Goal: Browse casually

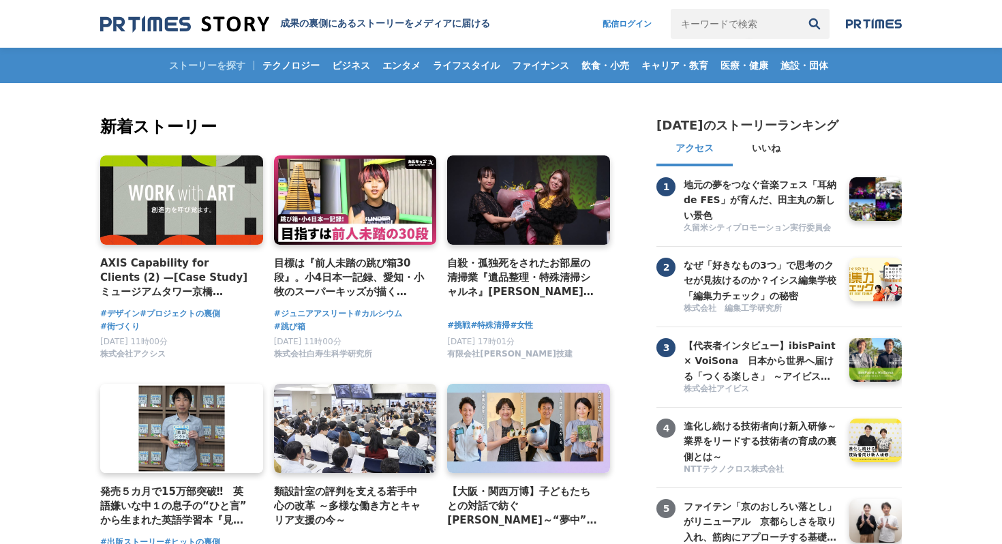
click at [134, 29] on img at bounding box center [184, 24] width 169 height 18
